Goal: Task Accomplishment & Management: Manage account settings

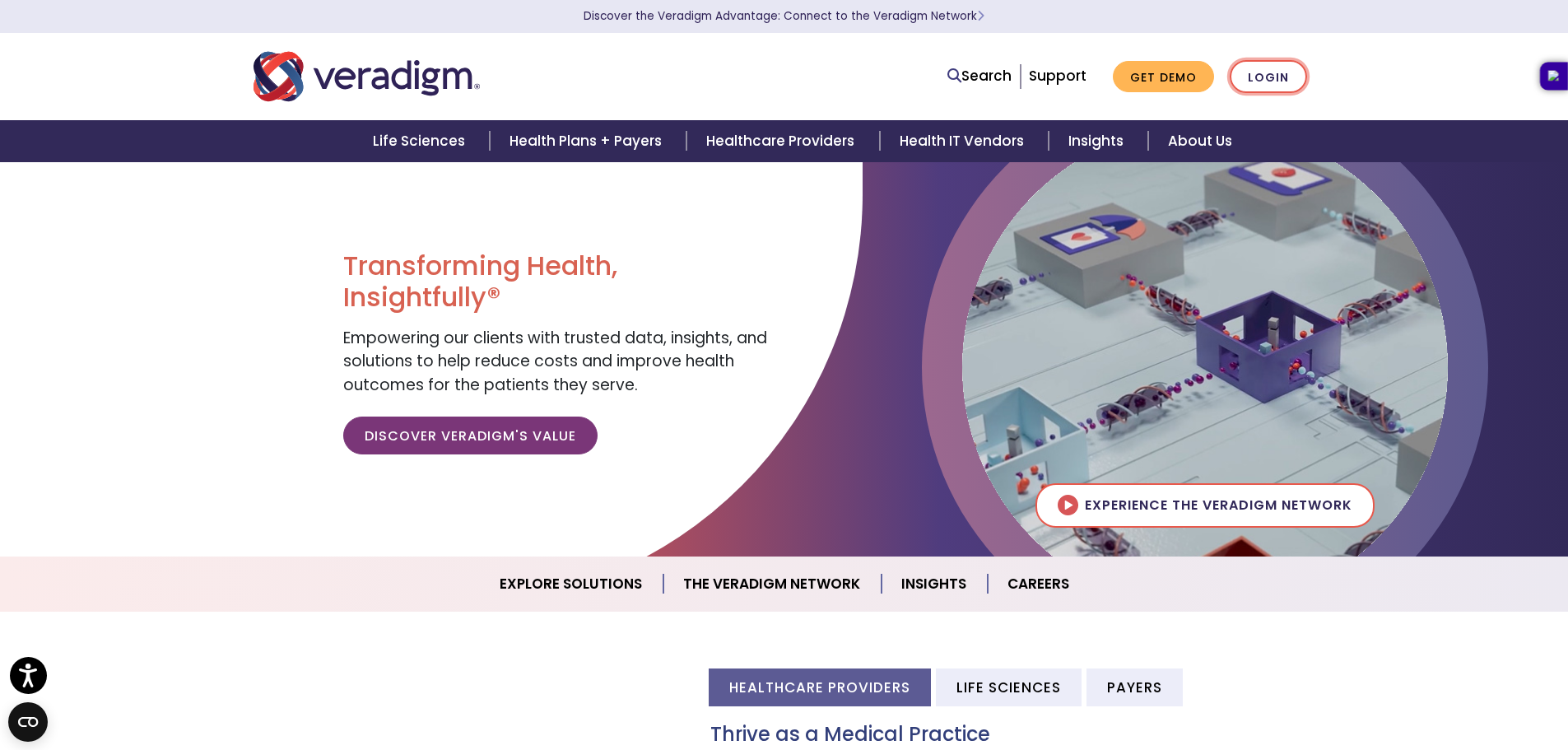
click at [1276, 80] on link "Login" at bounding box center [1268, 77] width 78 height 34
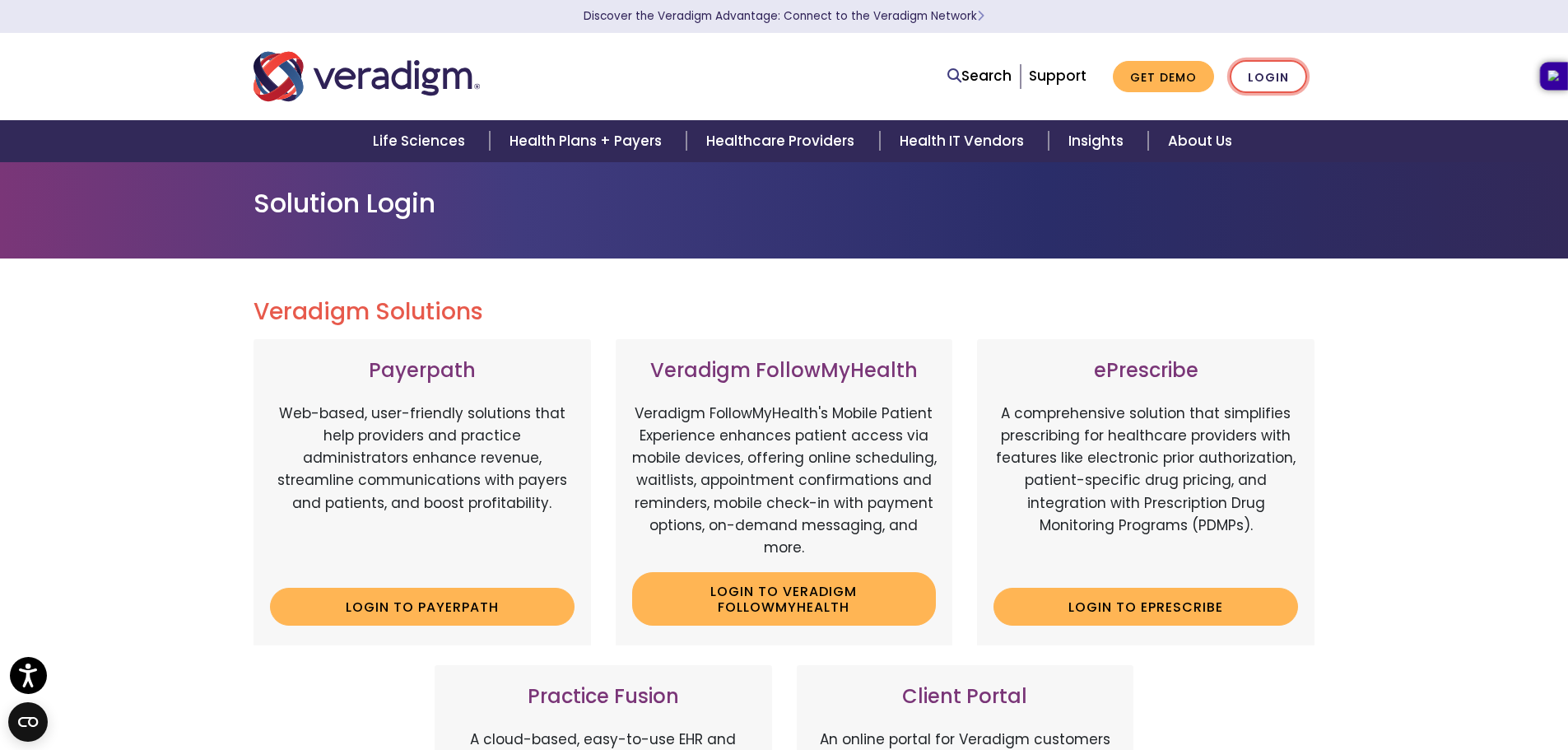
click at [1262, 78] on link "Login" at bounding box center [1268, 77] width 78 height 34
click at [1257, 76] on link "Login" at bounding box center [1268, 77] width 78 height 34
